Goal: Transaction & Acquisition: Subscribe to service/newsletter

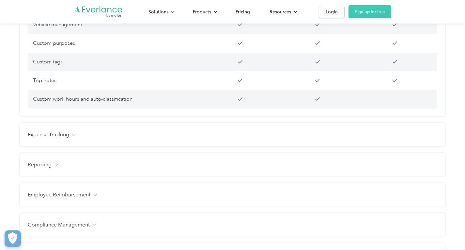
scroll to position [719, 0]
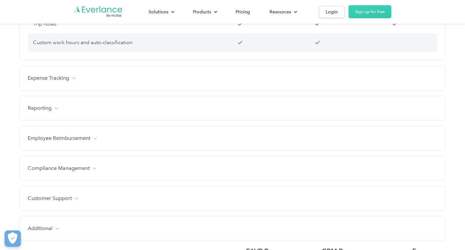
click at [100, 82] on div "Expense Tracking" at bounding box center [233, 78] width 410 height 8
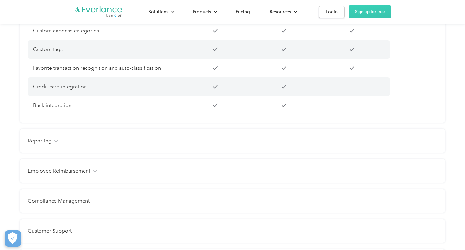
scroll to position [817, 0]
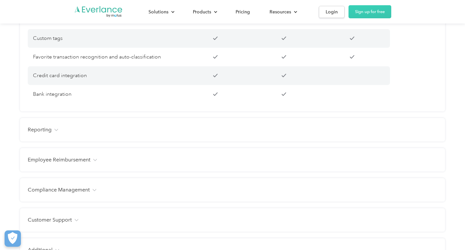
click at [58, 131] on img at bounding box center [56, 130] width 4 height 2
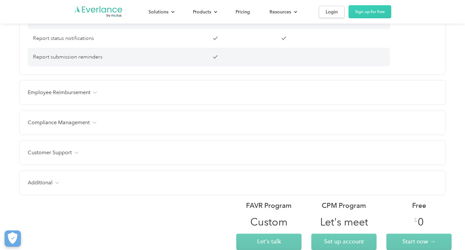
scroll to position [1176, 0]
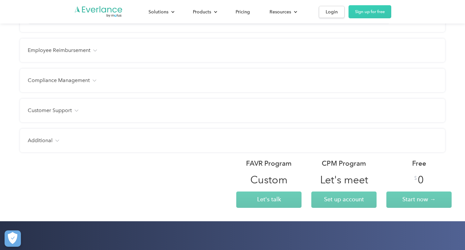
click at [120, 54] on div "Employee Reimbursement" at bounding box center [233, 50] width 410 height 8
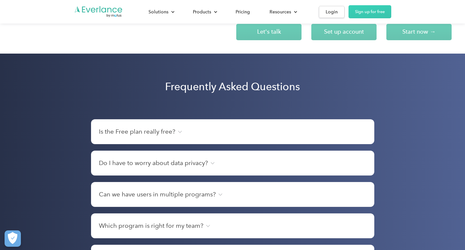
scroll to position [1470, 0]
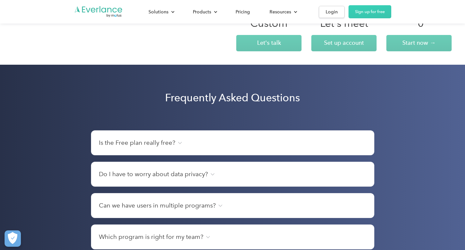
drag, startPoint x: 316, startPoint y: 59, endPoint x: 316, endPoint y: 78, distance: 18.9
click at [322, 11] on div "CPM Program" at bounding box center [344, 6] width 44 height 9
click at [324, 46] on span "Set up account" at bounding box center [344, 42] width 40 height 7
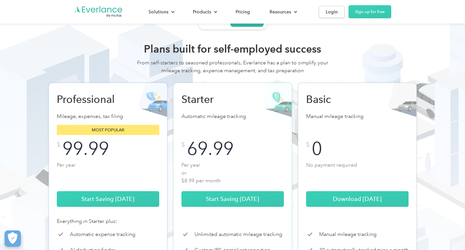
scroll to position [65, 0]
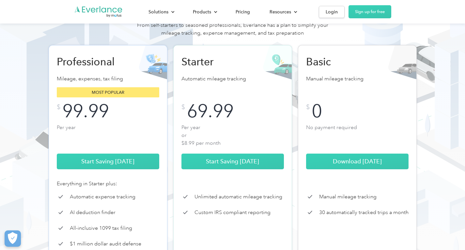
drag, startPoint x: 104, startPoint y: 173, endPoint x: 108, endPoint y: 168, distance: 6.5
click at [104, 169] on link "Start Saving Today" at bounding box center [108, 162] width 103 height 16
